Goal: Task Accomplishment & Management: Use online tool/utility

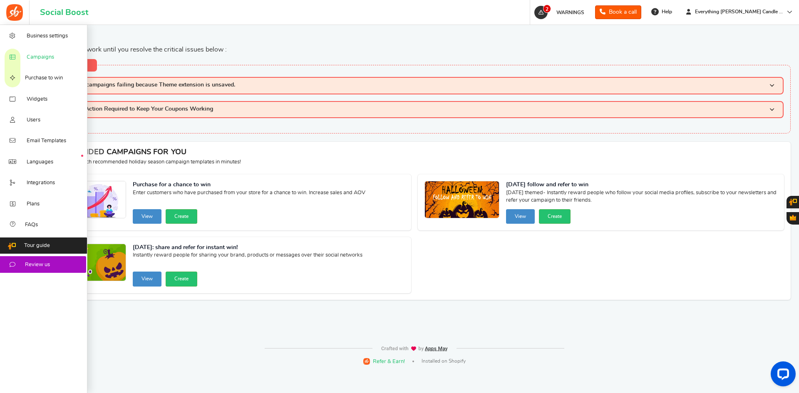
click at [36, 53] on link "Campaigns" at bounding box center [43, 56] width 87 height 21
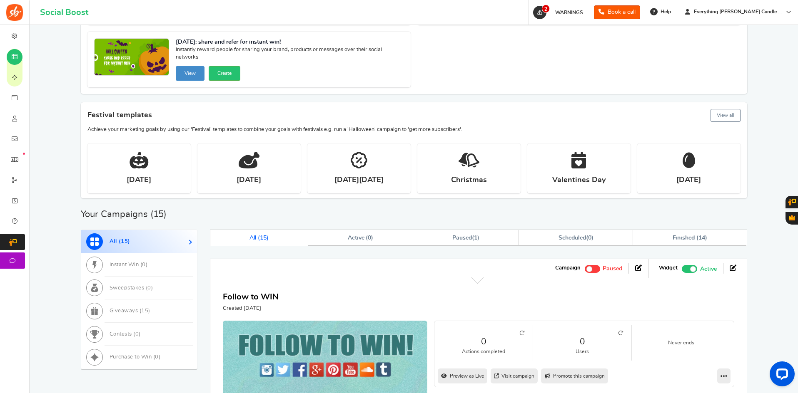
scroll to position [208, 0]
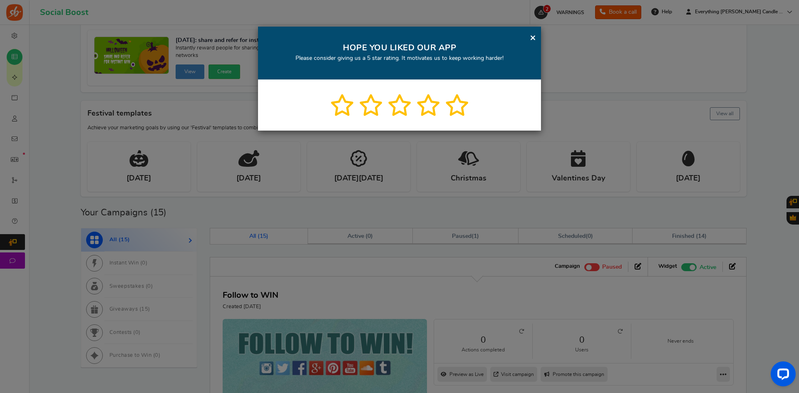
click at [535, 38] on link "×" at bounding box center [533, 37] width 6 height 10
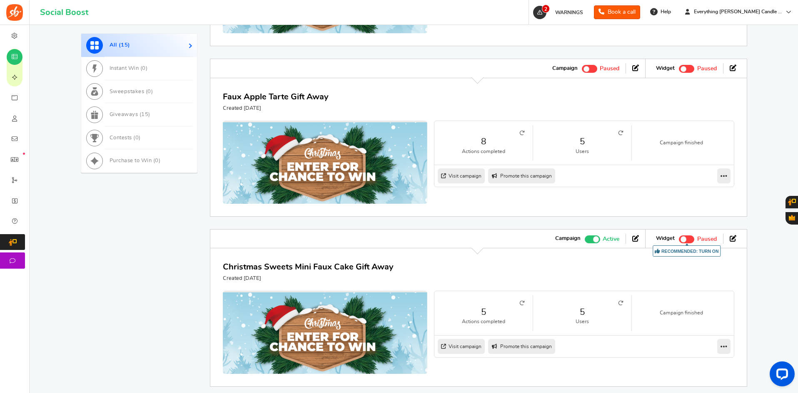
scroll to position [733, 0]
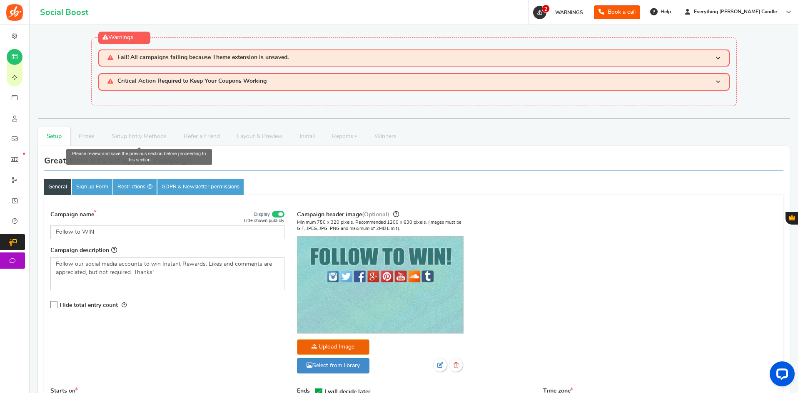
click at [141, 136] on li "Setup Entry Methods" at bounding box center [139, 136] width 72 height 19
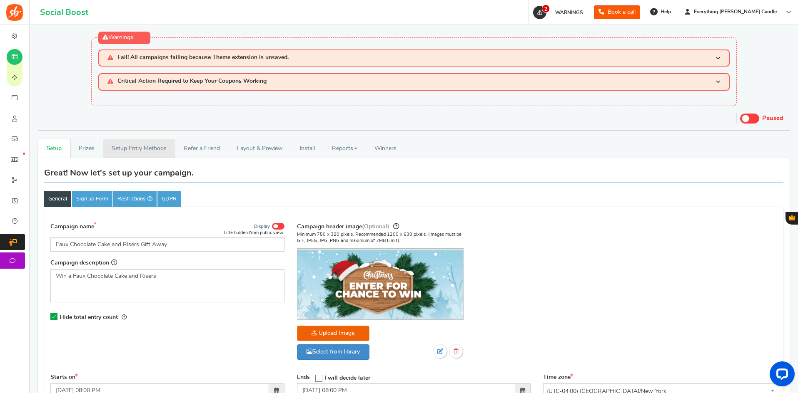
click at [147, 147] on link "Setup Entry Methods" at bounding box center [139, 148] width 72 height 19
